Goal: Task Accomplishment & Management: Complete application form

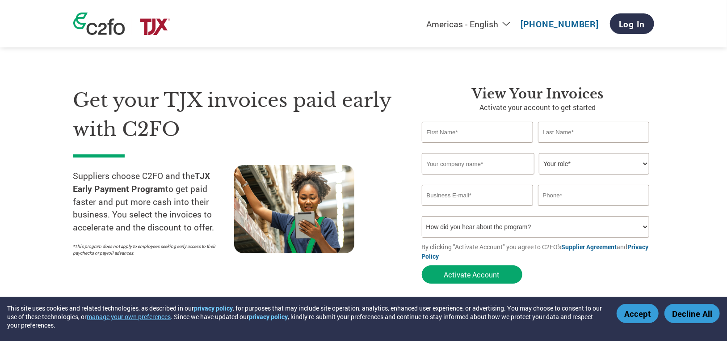
click at [472, 136] on input "text" at bounding box center [478, 132] width 112 height 21
type input "[PERSON_NAME]"
type input "Gentlemen's Hardware, LLC"
type input "6156307100"
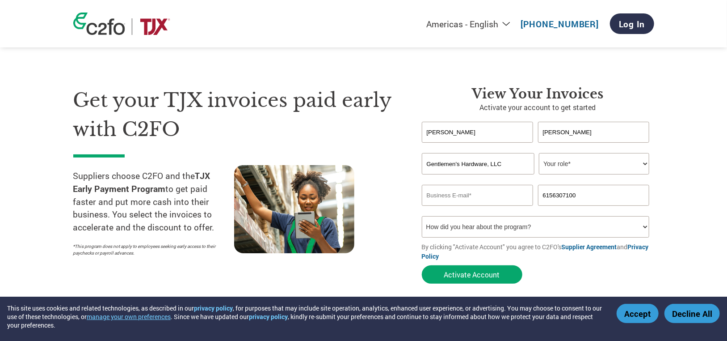
click at [580, 159] on select "Your role* CFO Controller Credit Manager Finance Director Treasurer CEO Preside…" at bounding box center [594, 163] width 110 height 21
select select "ACCOUNTS_RECEIVABLE"
click at [539, 153] on select "Your role* CFO Controller Credit Manager Finance Director Treasurer CEO Preside…" at bounding box center [594, 163] width 110 height 21
click at [454, 195] on input "email" at bounding box center [478, 195] width 112 height 21
click at [452, 194] on input "emilyb" at bounding box center [478, 195] width 112 height 21
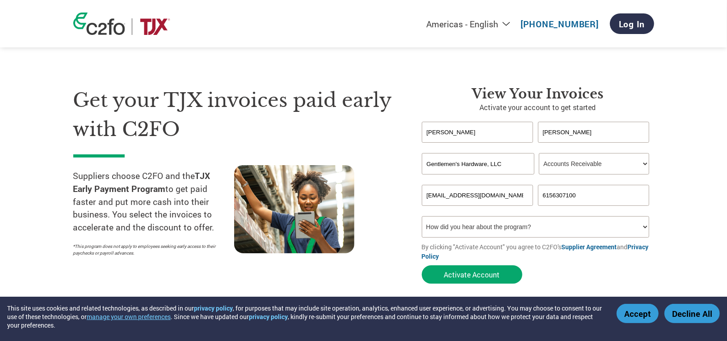
type input "[EMAIL_ADDRESS][DOMAIN_NAME]"
click at [580, 221] on select "How did you hear about the program? Received a letter Email Social Media Online…" at bounding box center [536, 226] width 228 height 21
select select "Email"
click at [422, 216] on select "How did you hear about the program? Received a letter Email Social Media Online…" at bounding box center [536, 226] width 228 height 21
click at [468, 257] on button "Activate Account" at bounding box center [472, 274] width 101 height 18
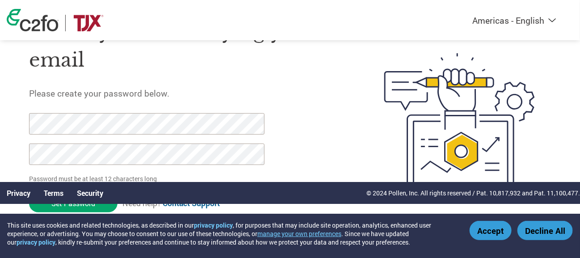
scroll to position [59, 0]
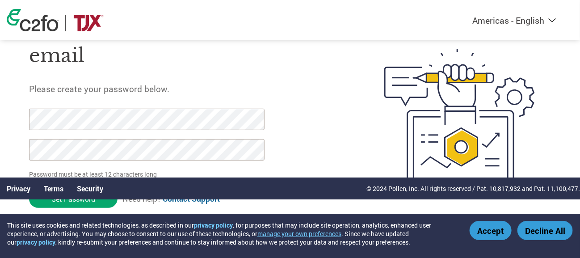
click at [366, 143] on div at bounding box center [446, 118] width 209 height 236
click at [553, 232] on button "Decline All" at bounding box center [544, 230] width 55 height 19
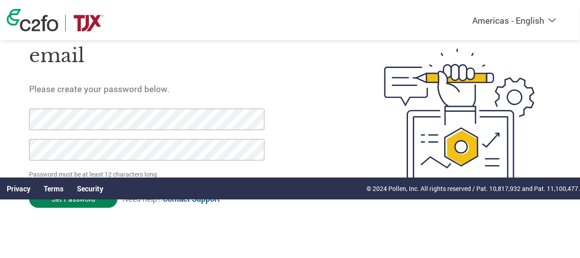
click at [84, 203] on input "Set Password" at bounding box center [73, 198] width 88 height 18
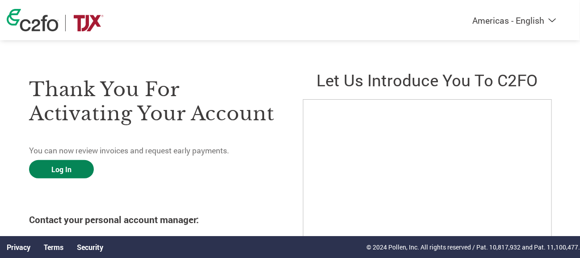
click at [62, 168] on link "Log In" at bounding box center [61, 169] width 65 height 18
